Goal: Transaction & Acquisition: Purchase product/service

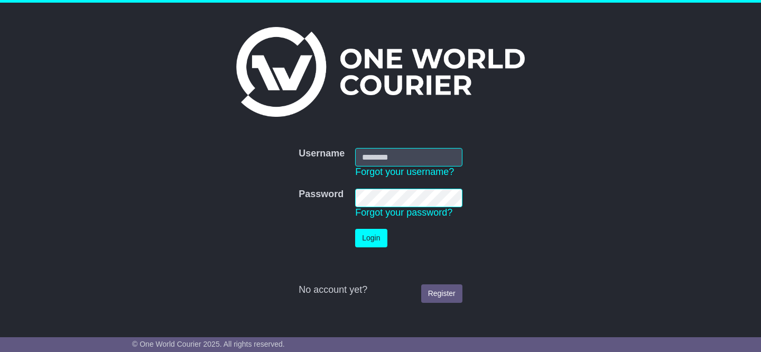
type input "**********"
click at [367, 236] on button "Login" at bounding box center [371, 238] width 32 height 18
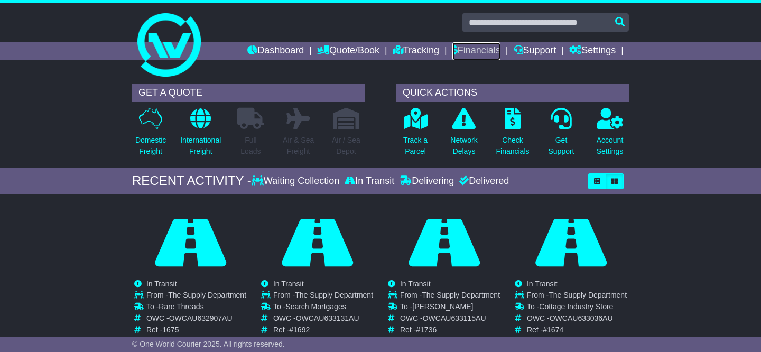
click at [488, 46] on link "Financials" at bounding box center [476, 51] width 48 height 18
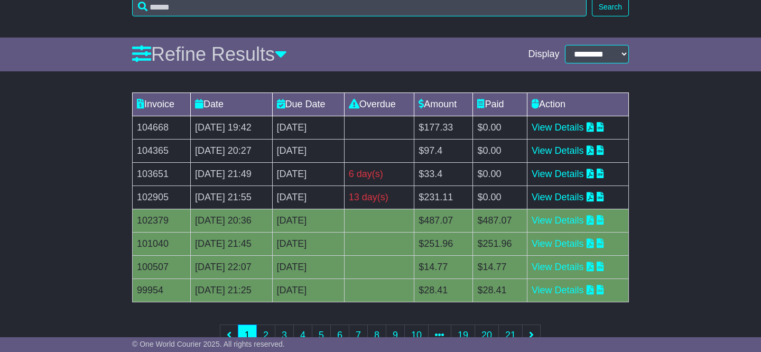
scroll to position [142, 0]
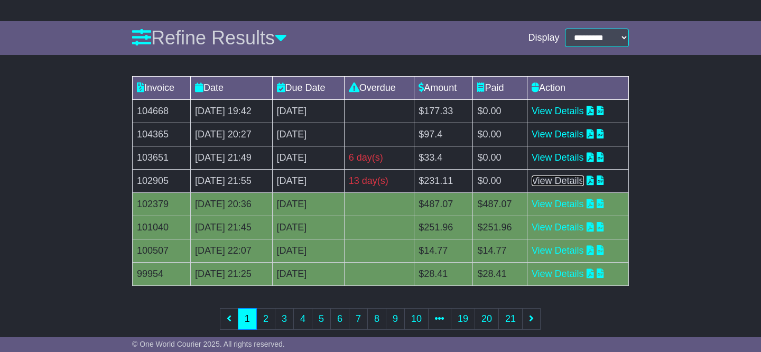
click at [580, 182] on link "View Details" at bounding box center [558, 180] width 52 height 11
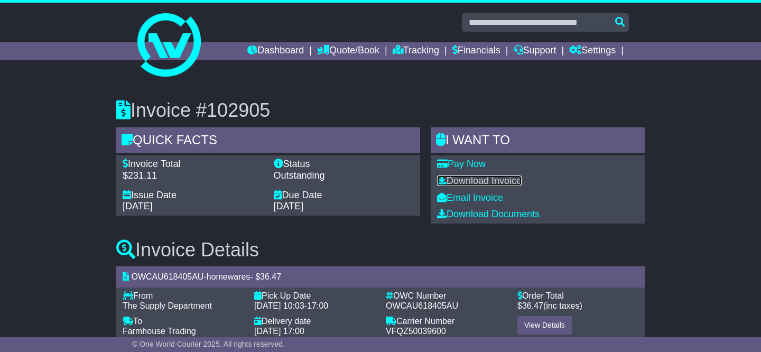
click at [511, 180] on link "Download Invoice" at bounding box center [479, 180] width 85 height 11
click at [477, 165] on link "Pay Now" at bounding box center [461, 164] width 49 height 11
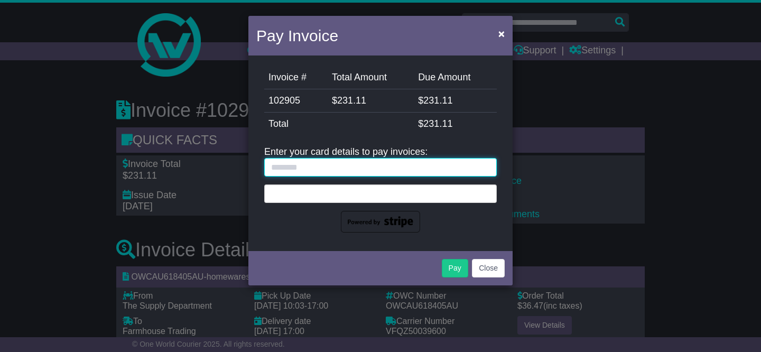
click at [453, 164] on input "text" at bounding box center [380, 167] width 232 height 18
click at [341, 165] on input "text" at bounding box center [380, 167] width 232 height 18
type input "**********"
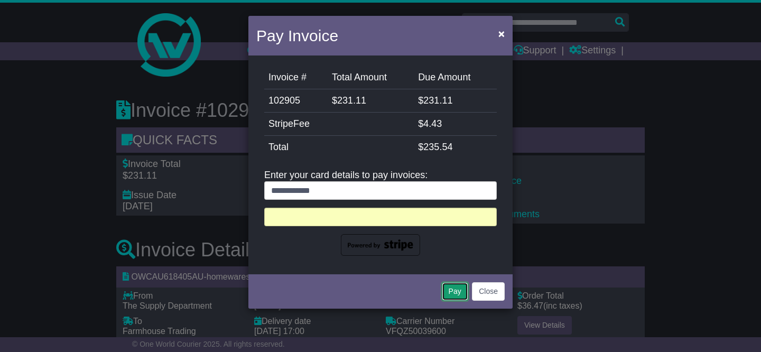
click at [451, 290] on button "Pay" at bounding box center [455, 291] width 26 height 18
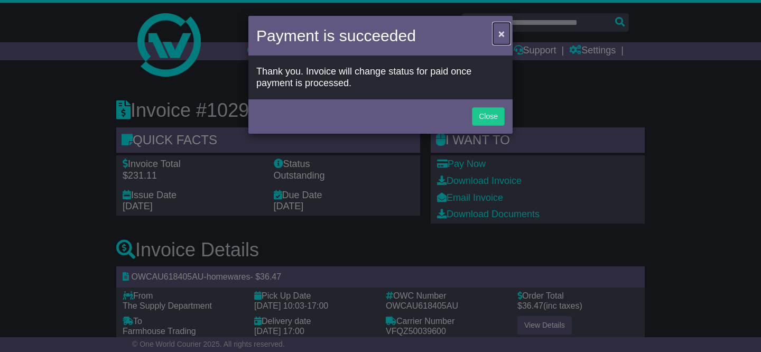
click at [500, 34] on span "×" at bounding box center [501, 33] width 6 height 12
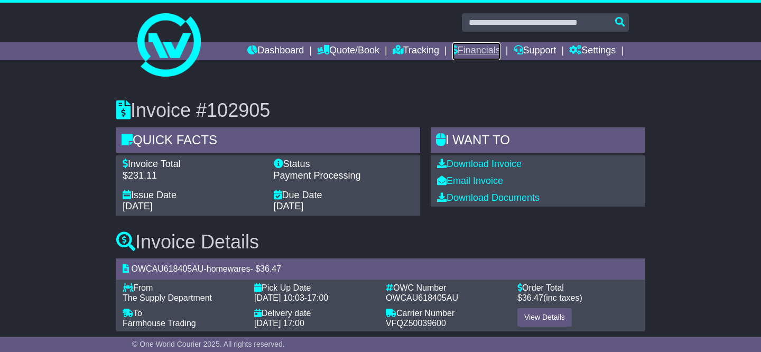
click at [481, 48] on link "Financials" at bounding box center [476, 51] width 48 height 18
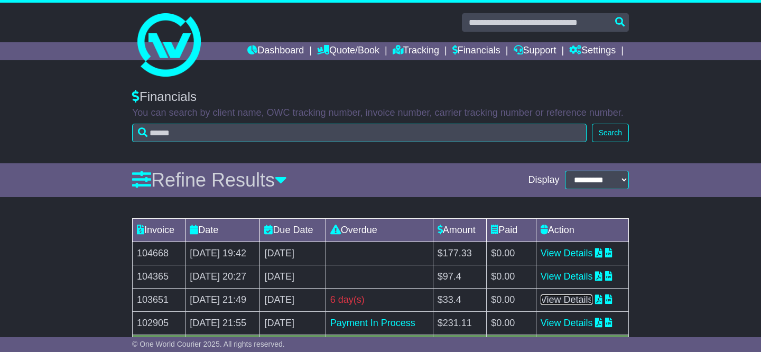
click at [569, 299] on link "View Details" at bounding box center [567, 299] width 52 height 11
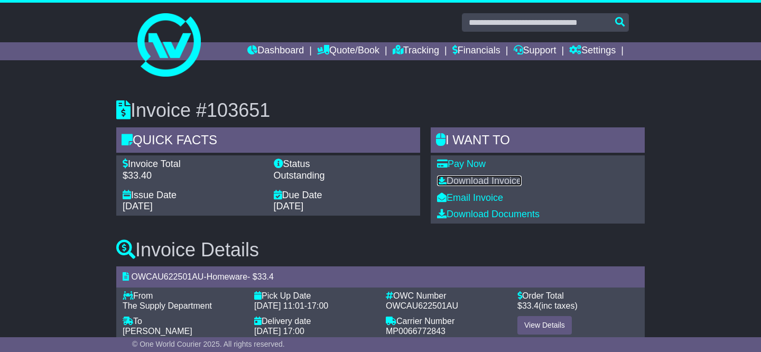
click at [515, 182] on link "Download Invoice" at bounding box center [479, 180] width 85 height 11
click at [474, 162] on link "Pay Now" at bounding box center [461, 164] width 49 height 11
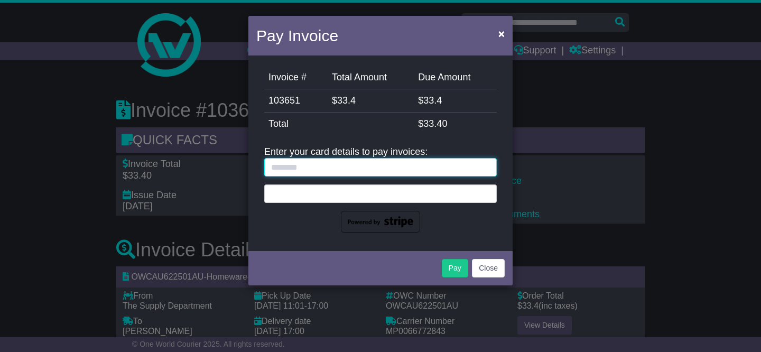
click at [424, 163] on input "text" at bounding box center [380, 167] width 232 height 18
type input "**********"
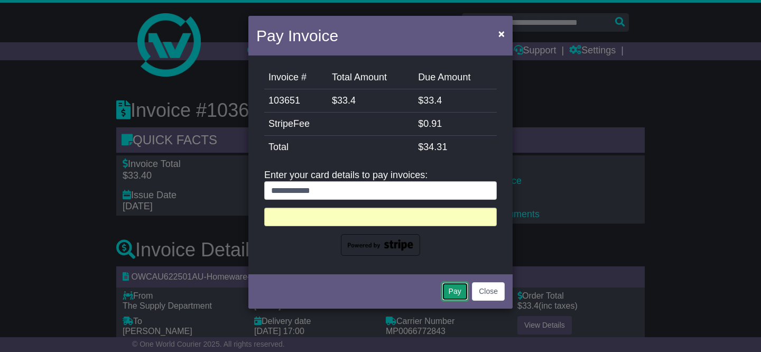
click at [452, 292] on button "Pay" at bounding box center [455, 291] width 26 height 18
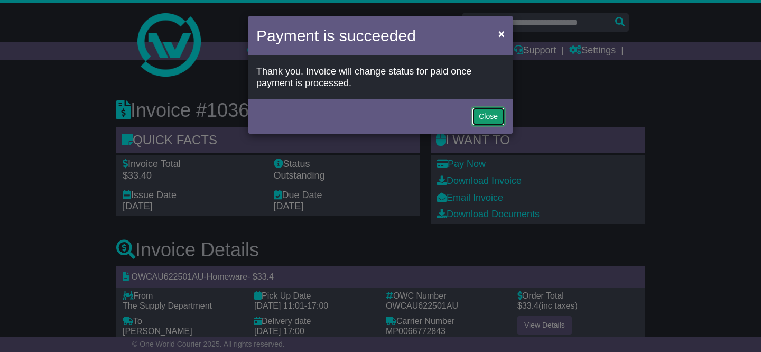
click at [485, 115] on button "Close" at bounding box center [488, 116] width 33 height 18
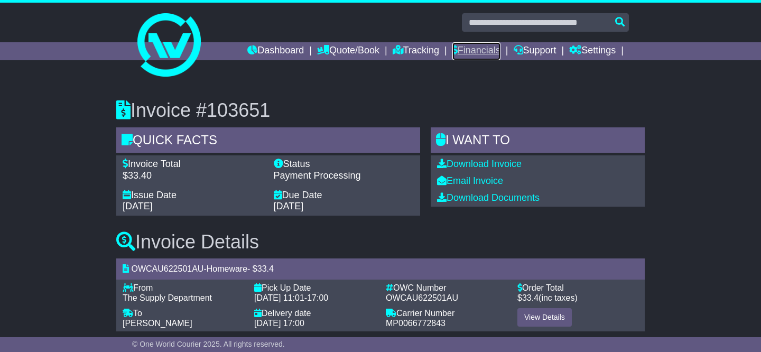
click at [460, 47] on link "Financials" at bounding box center [476, 51] width 48 height 18
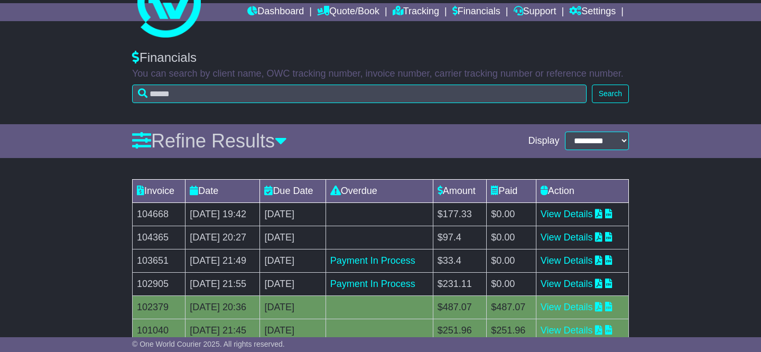
scroll to position [42, 0]
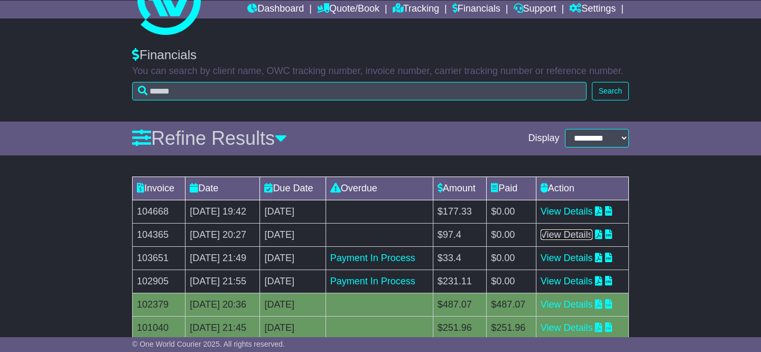
click at [564, 236] on link "View Details" at bounding box center [567, 234] width 52 height 11
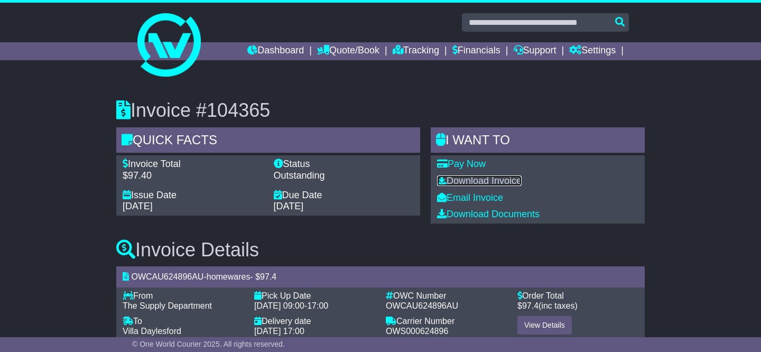
click at [505, 181] on link "Download Invoice" at bounding box center [479, 180] width 85 height 11
click at [477, 164] on link "Pay Now" at bounding box center [461, 164] width 49 height 11
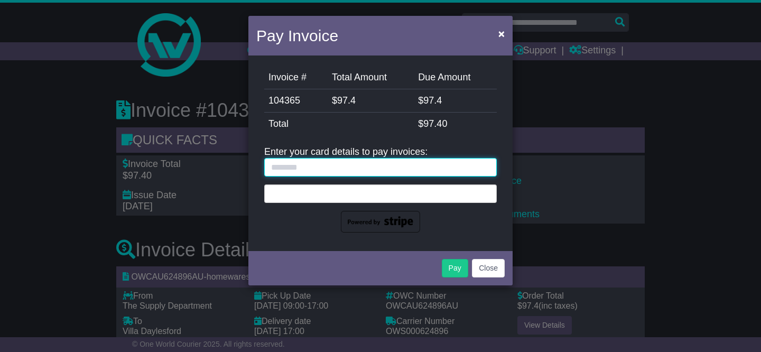
click at [423, 165] on input "text" at bounding box center [380, 167] width 232 height 18
type input "**********"
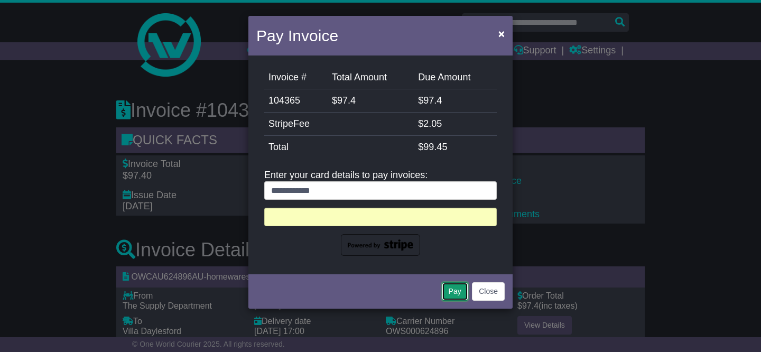
click at [454, 291] on button "Pay" at bounding box center [455, 291] width 26 height 18
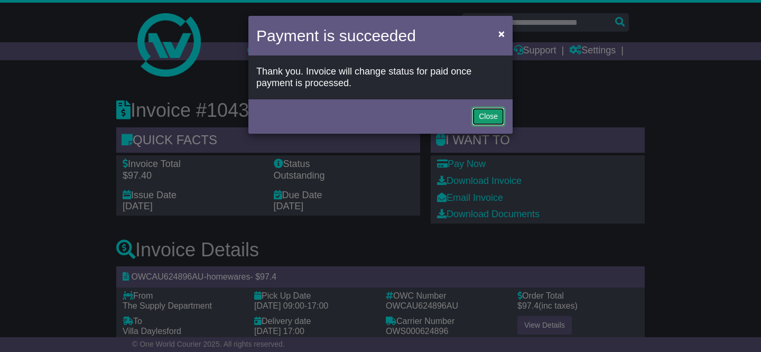
click at [488, 115] on button "Close" at bounding box center [488, 116] width 33 height 18
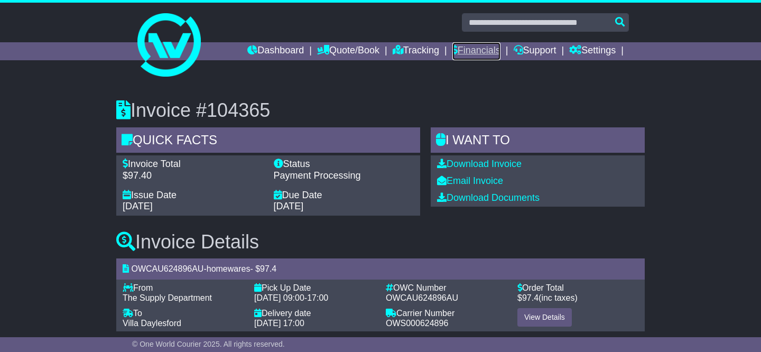
click at [472, 51] on link "Financials" at bounding box center [476, 51] width 48 height 18
